Goal: Information Seeking & Learning: Learn about a topic

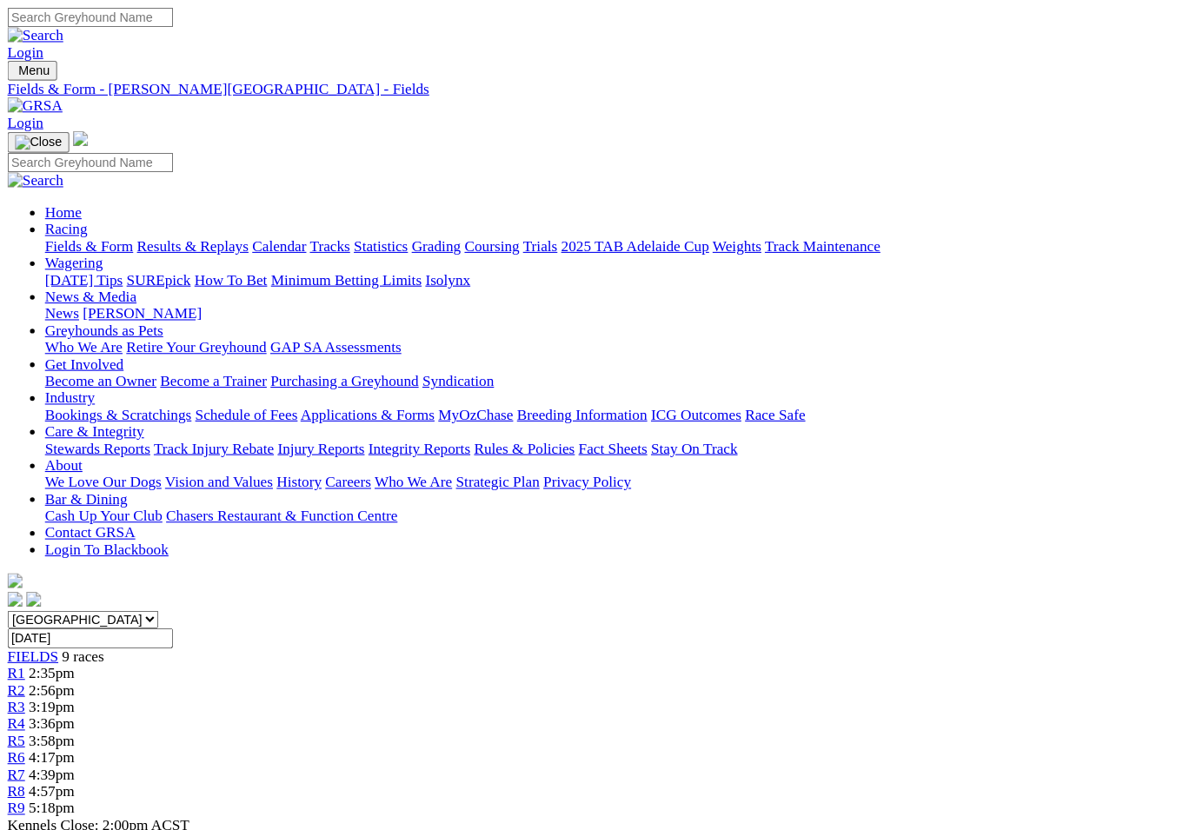
click at [379, 221] on link "Statistics" at bounding box center [354, 228] width 50 height 15
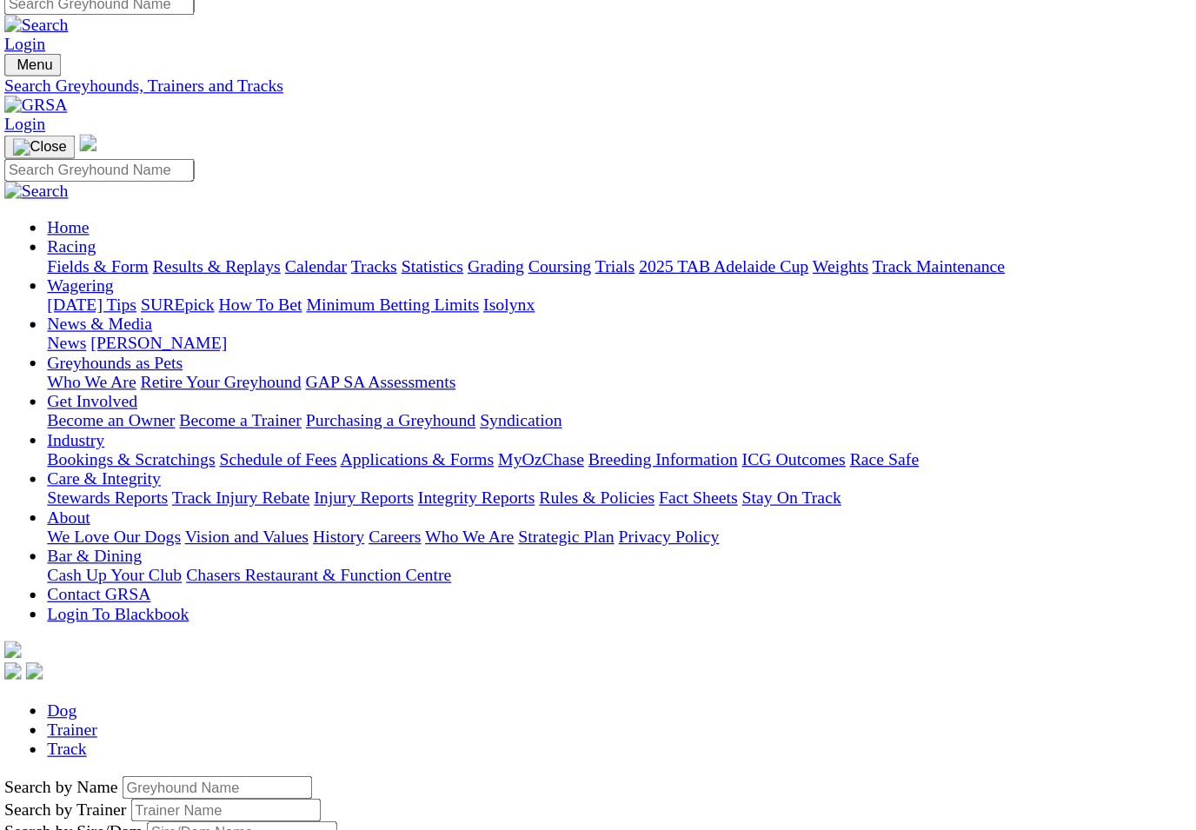
click at [75, 221] on link "Fields & Form" at bounding box center [83, 228] width 82 height 15
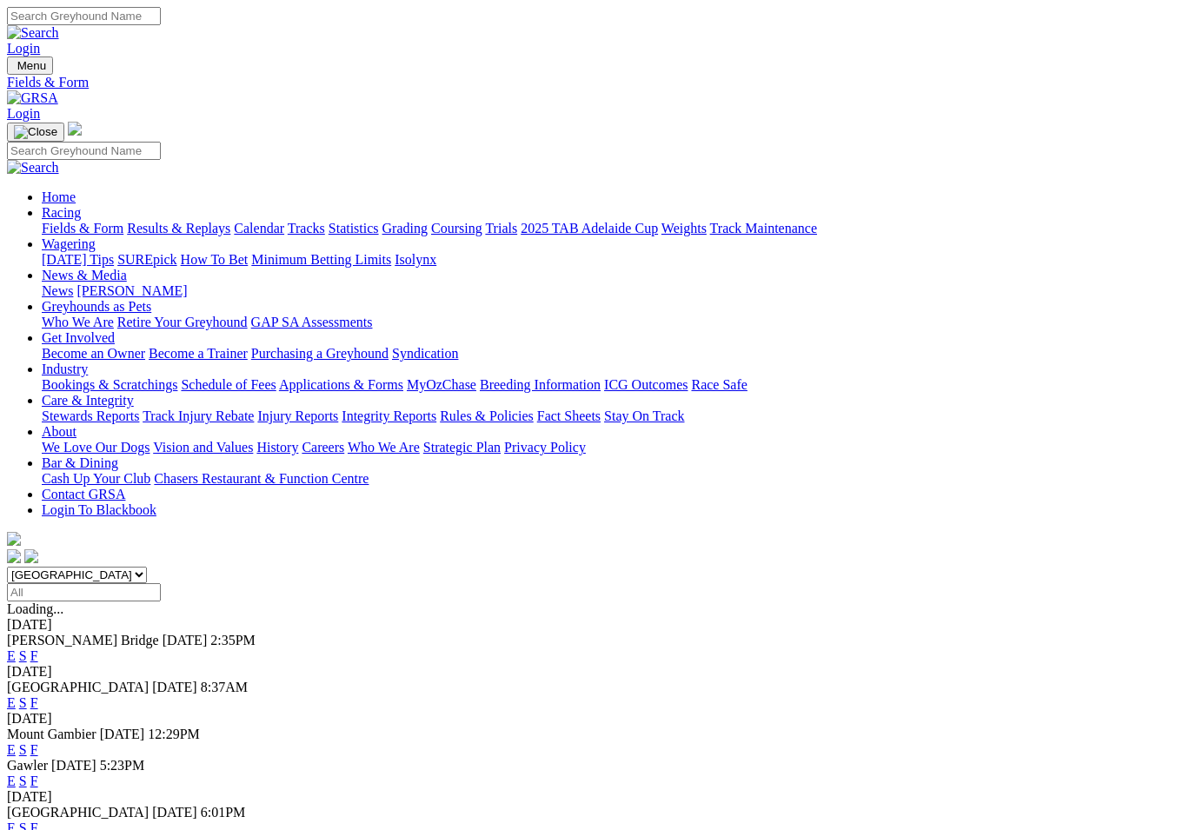
click at [127, 268] on link "News & Media" at bounding box center [84, 275] width 85 height 15
click at [187, 283] on link "[PERSON_NAME]" at bounding box center [132, 290] width 110 height 15
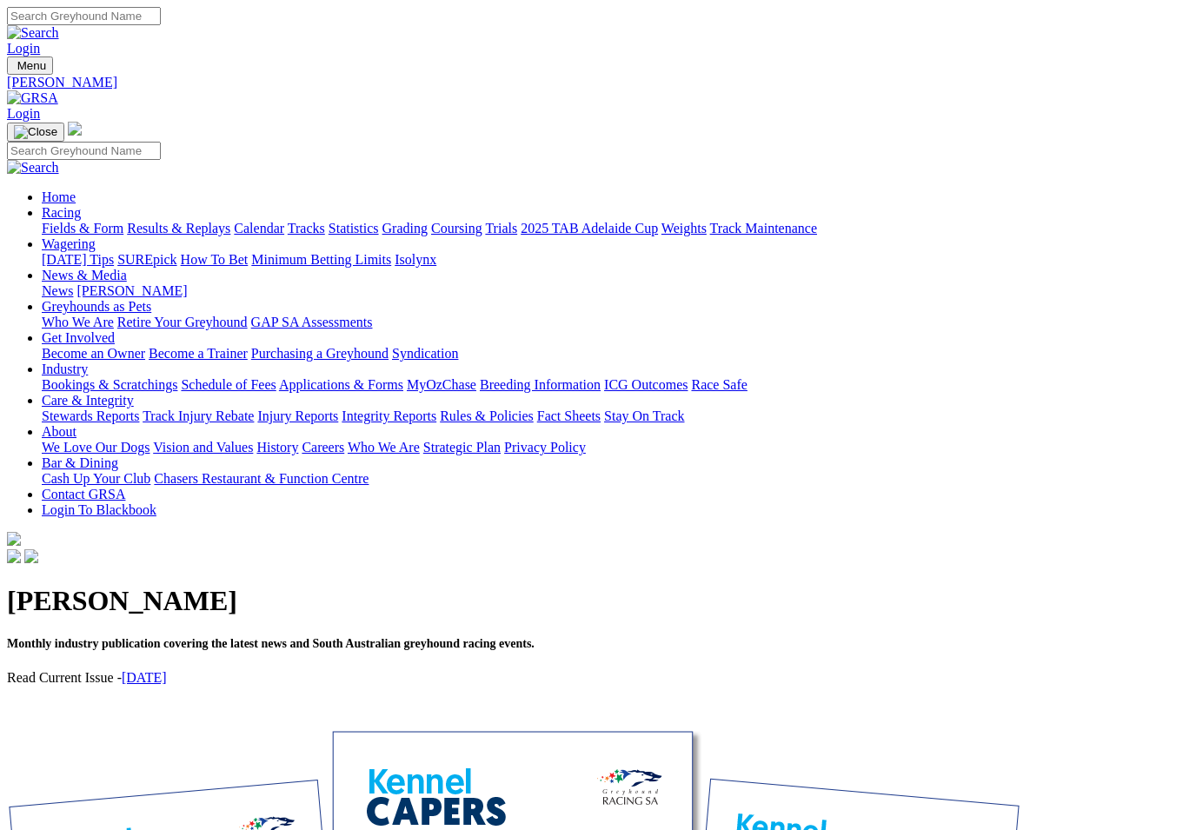
click at [167, 670] on link "[DATE]" at bounding box center [144, 677] width 45 height 15
